Goal: Task Accomplishment & Management: Manage account settings

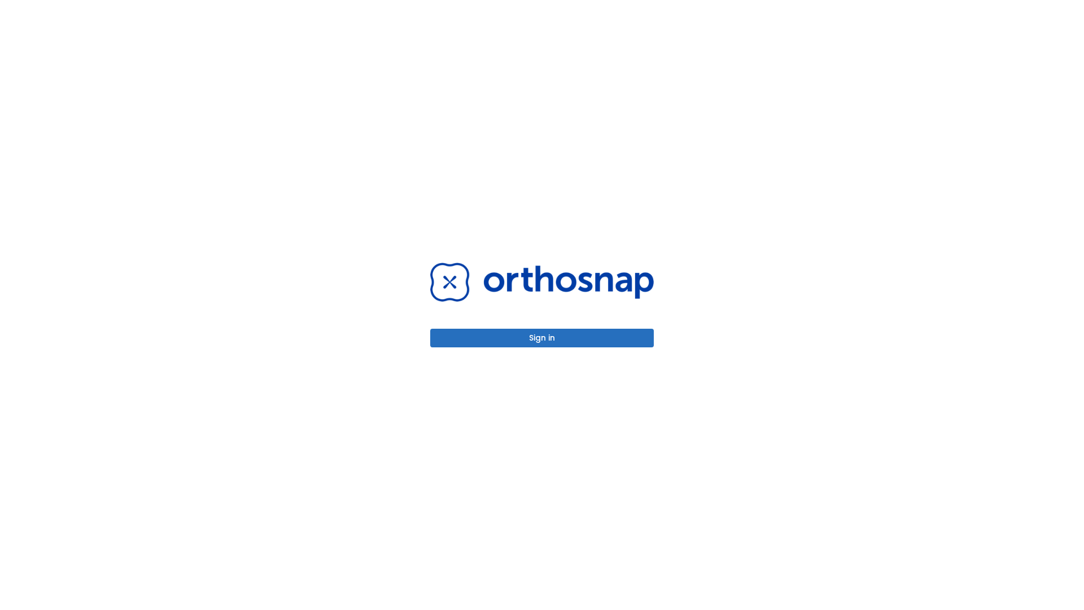
click at [542, 338] on button "Sign in" at bounding box center [542, 338] width 224 height 19
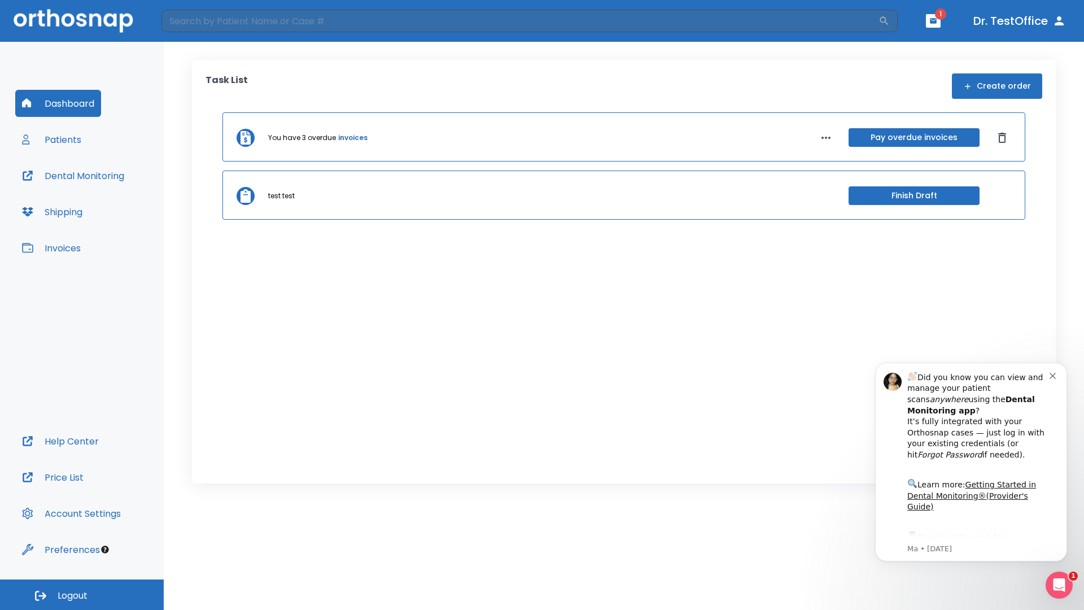
click at [82, 595] on span "Logout" at bounding box center [73, 596] width 30 height 12
